Goal: Task Accomplishment & Management: Use online tool/utility

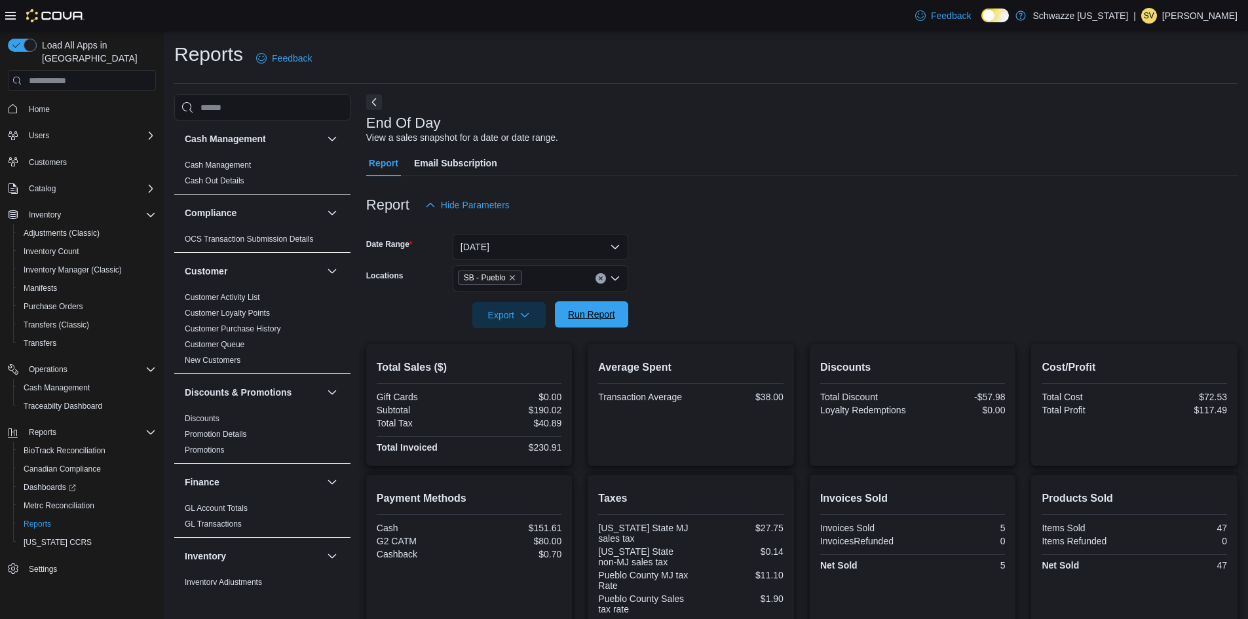
click at [590, 316] on span "Run Report" at bounding box center [591, 314] width 47 height 13
